Goal: Navigation & Orientation: Find specific page/section

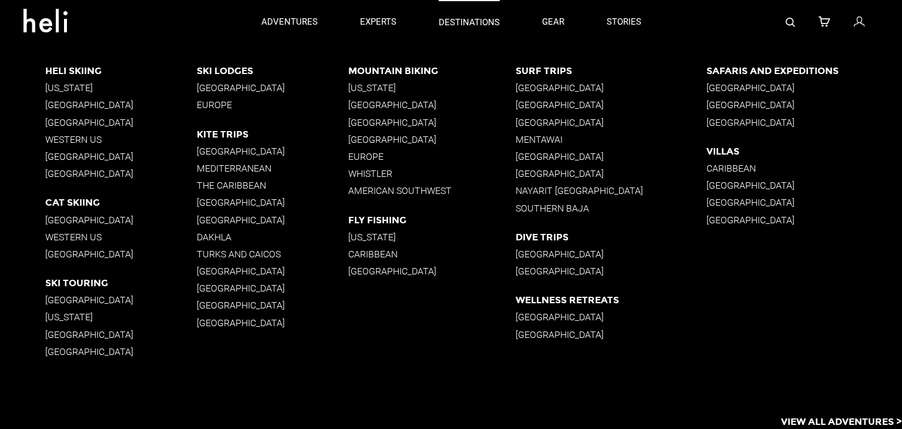
click at [460, 17] on p "destinations" at bounding box center [469, 22] width 61 height 12
click at [63, 258] on p "[GEOGRAPHIC_DATA]" at bounding box center [121, 253] width 152 height 11
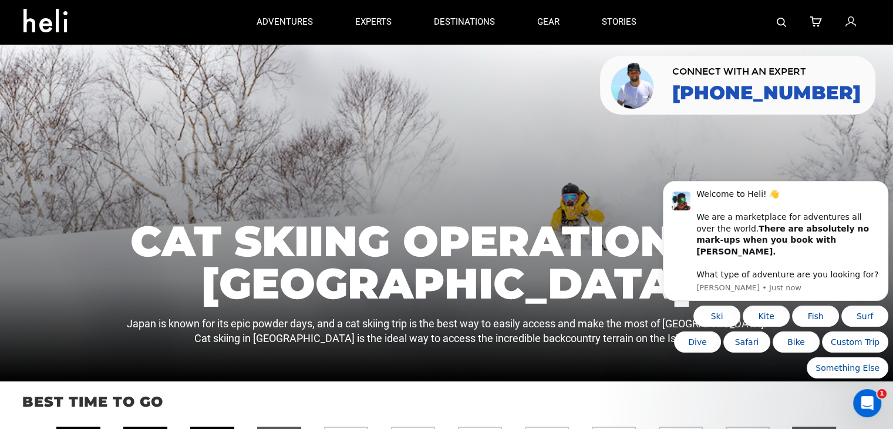
scroll to position [6, 0]
